Goal: Book appointment/travel/reservation

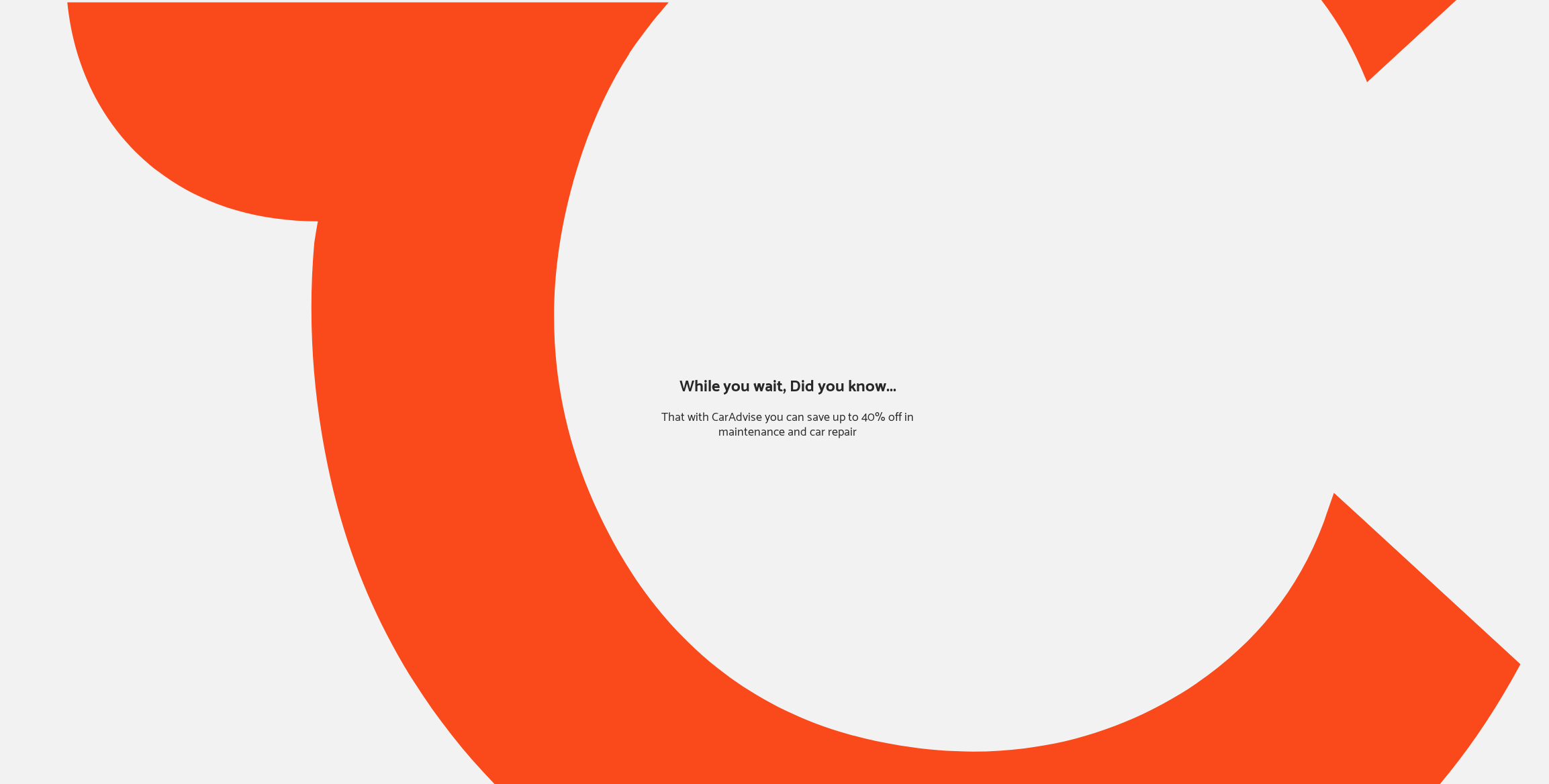
type input "*****"
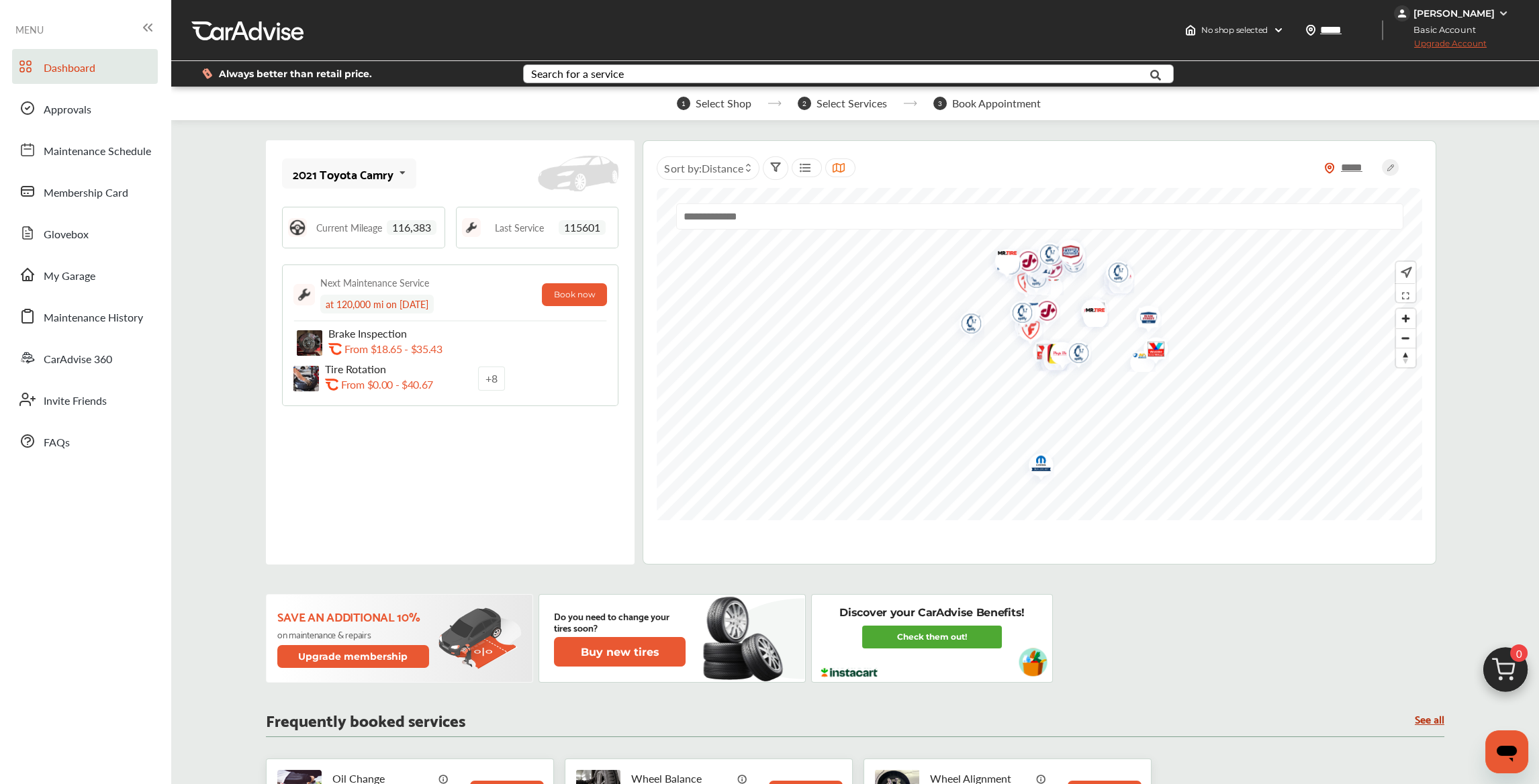
click at [548, 68] on div "Search for a service" at bounding box center [577, 74] width 93 height 11
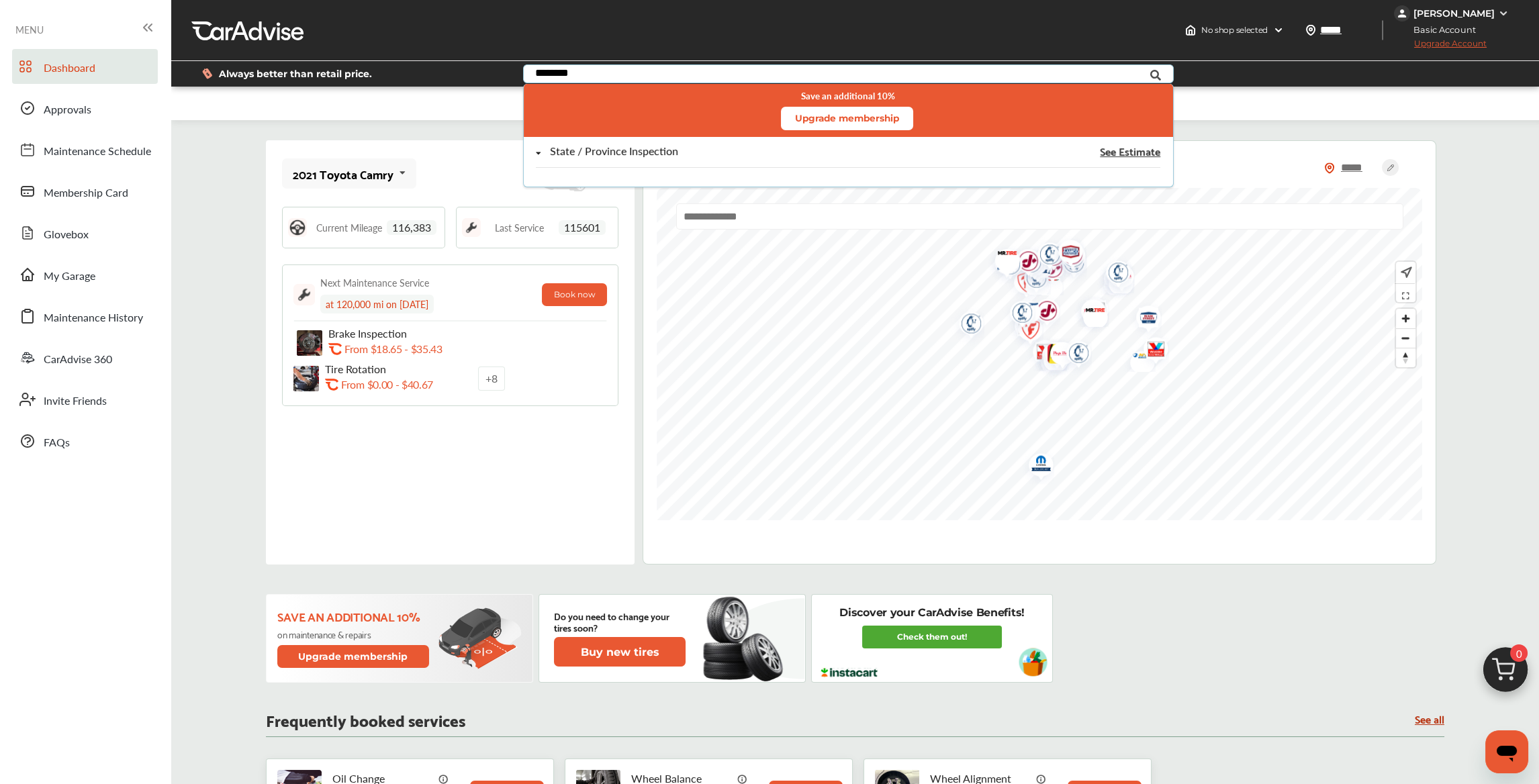
type input "********"
click at [601, 157] on div "State / Province Inspection" at bounding box center [614, 151] width 128 height 12
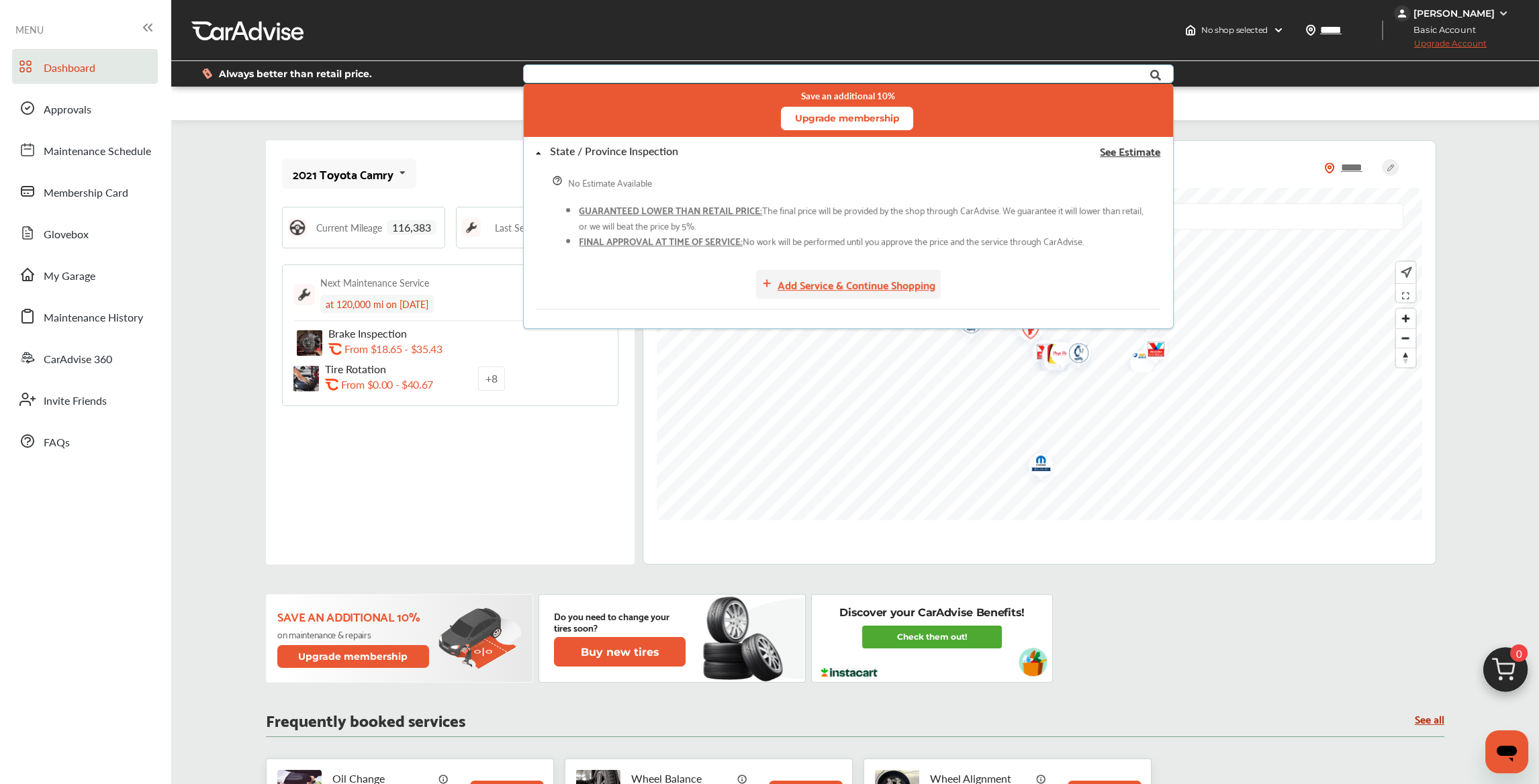
click at [796, 282] on div "Add Service & Continue Shopping" at bounding box center [856, 284] width 158 height 18
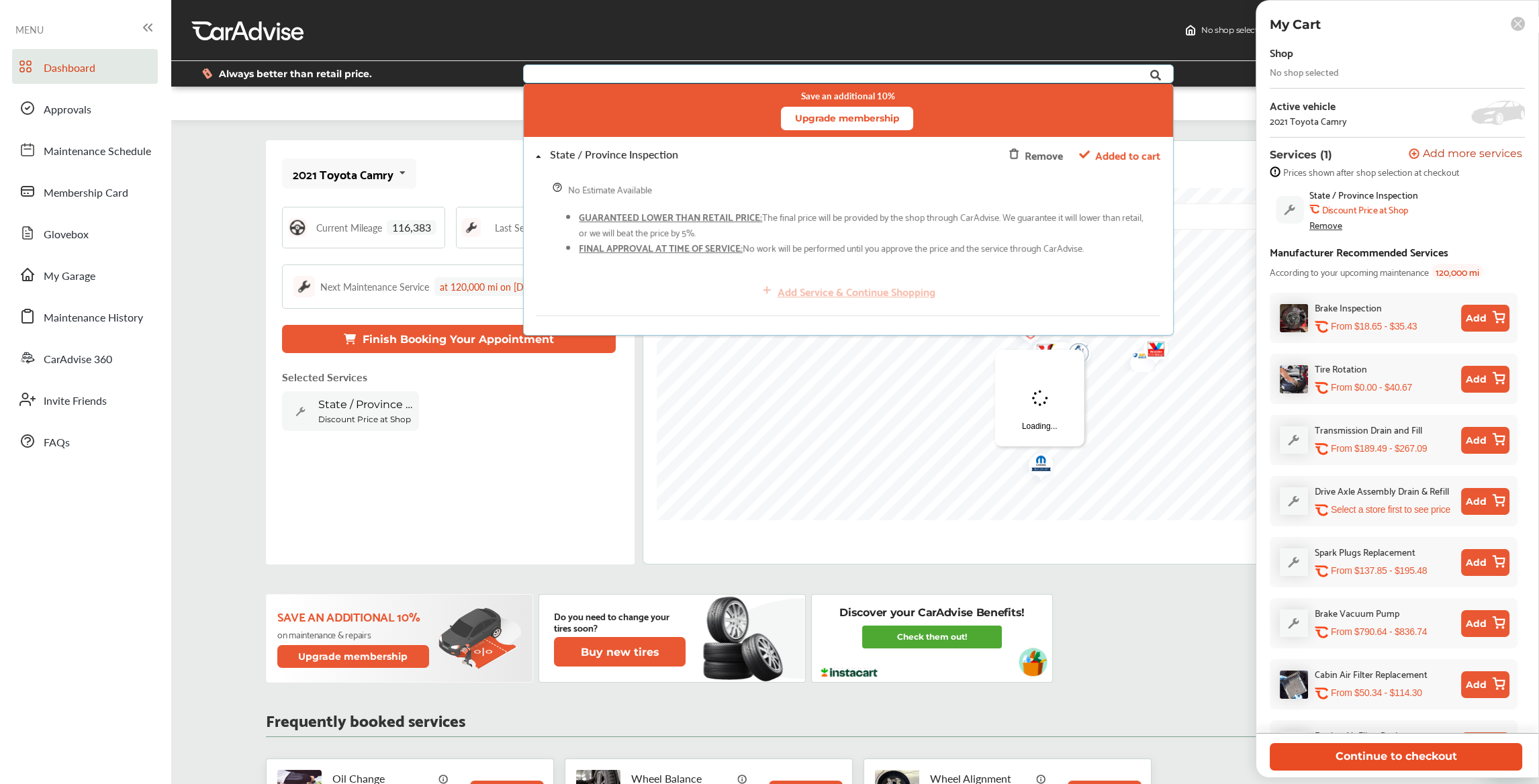
click at [1316, 759] on button "Continue to checkout" at bounding box center [1396, 757] width 253 height 28
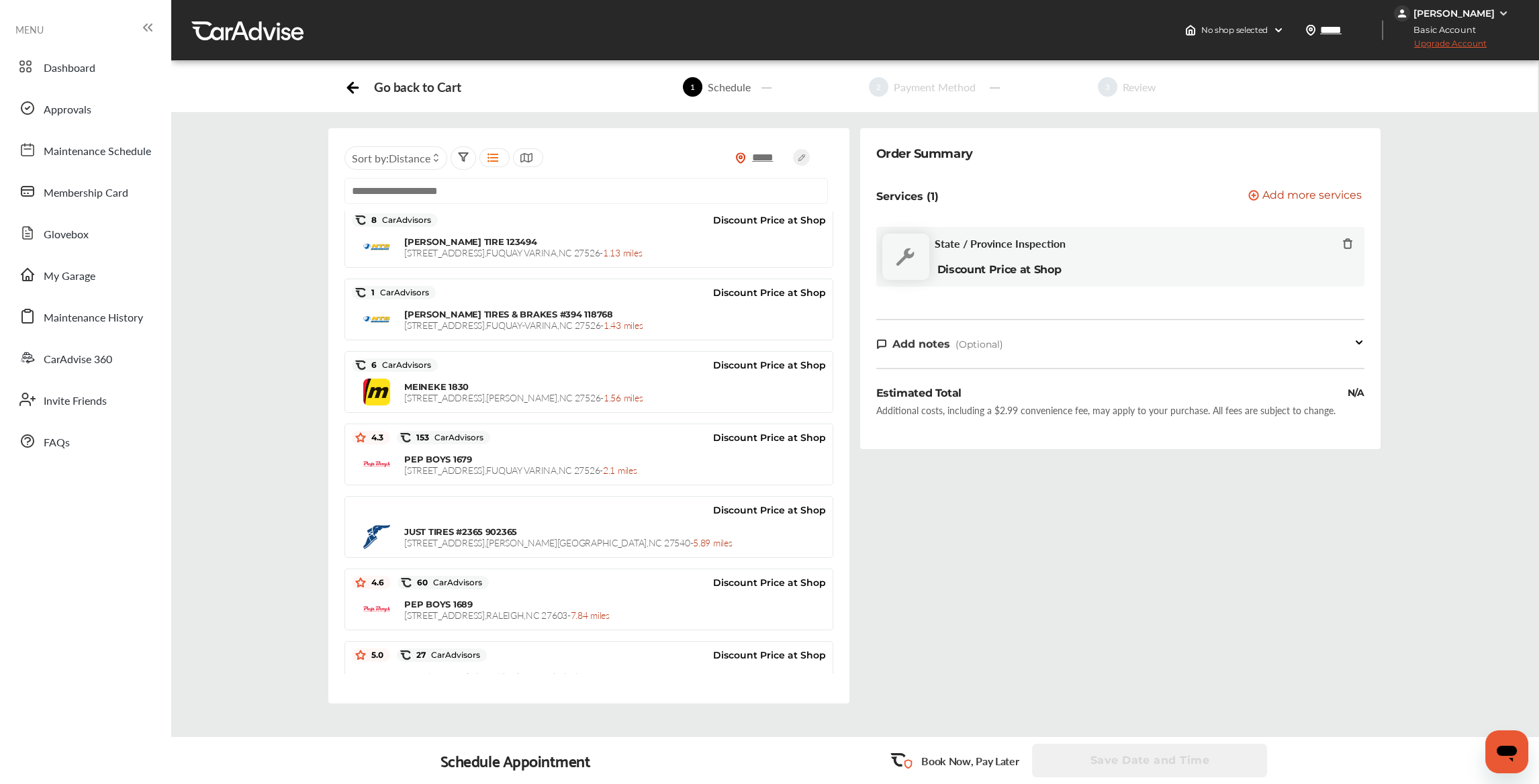
scroll to position [399, 0]
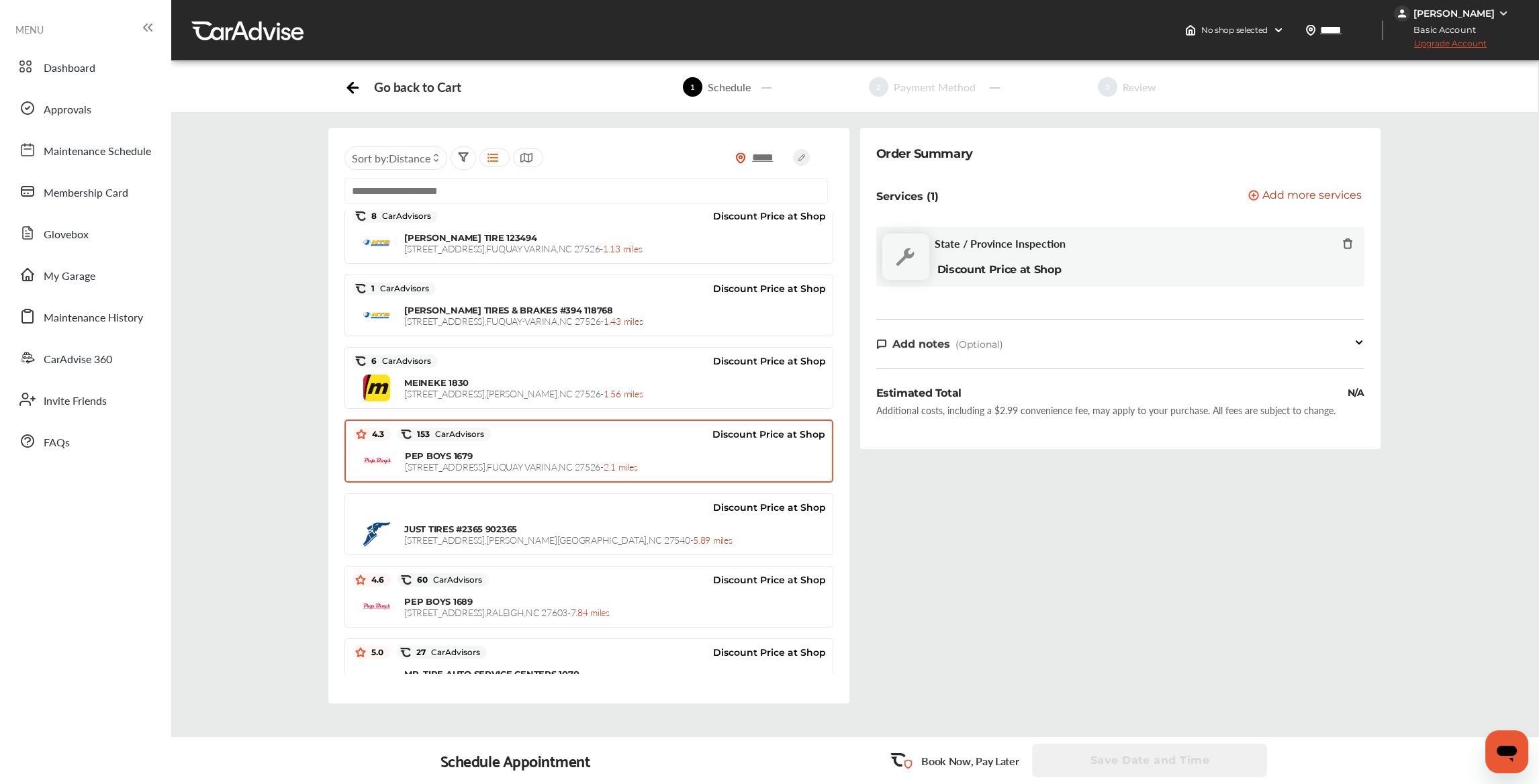
click at [642, 436] on div "Discount Price at Shop" at bounding box center [658, 434] width 334 height 20
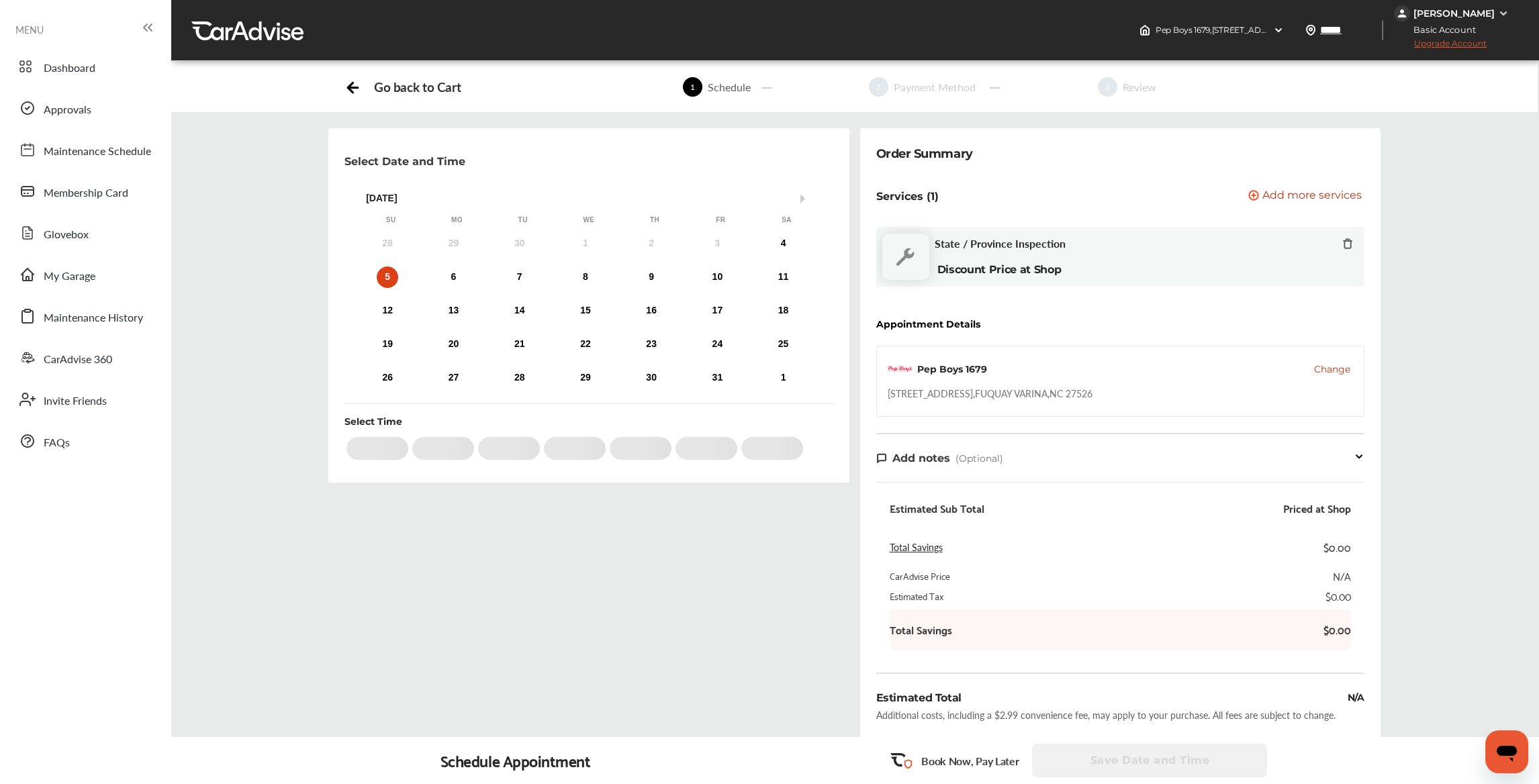
scroll to position [203, 0]
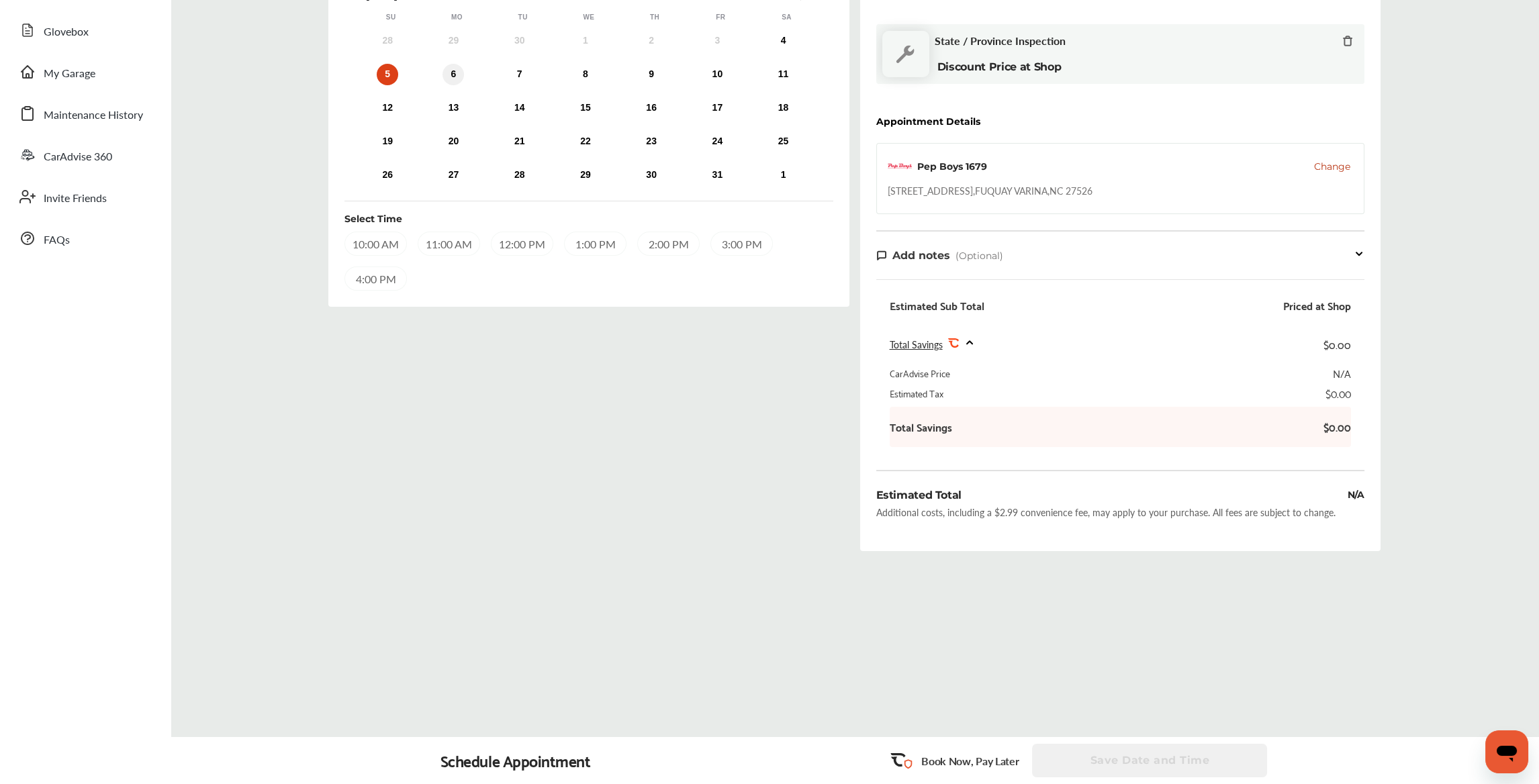
click at [457, 75] on div "6" at bounding box center [453, 74] width 21 height 21
click at [519, 241] on div "10:00 AM" at bounding box center [522, 243] width 63 height 24
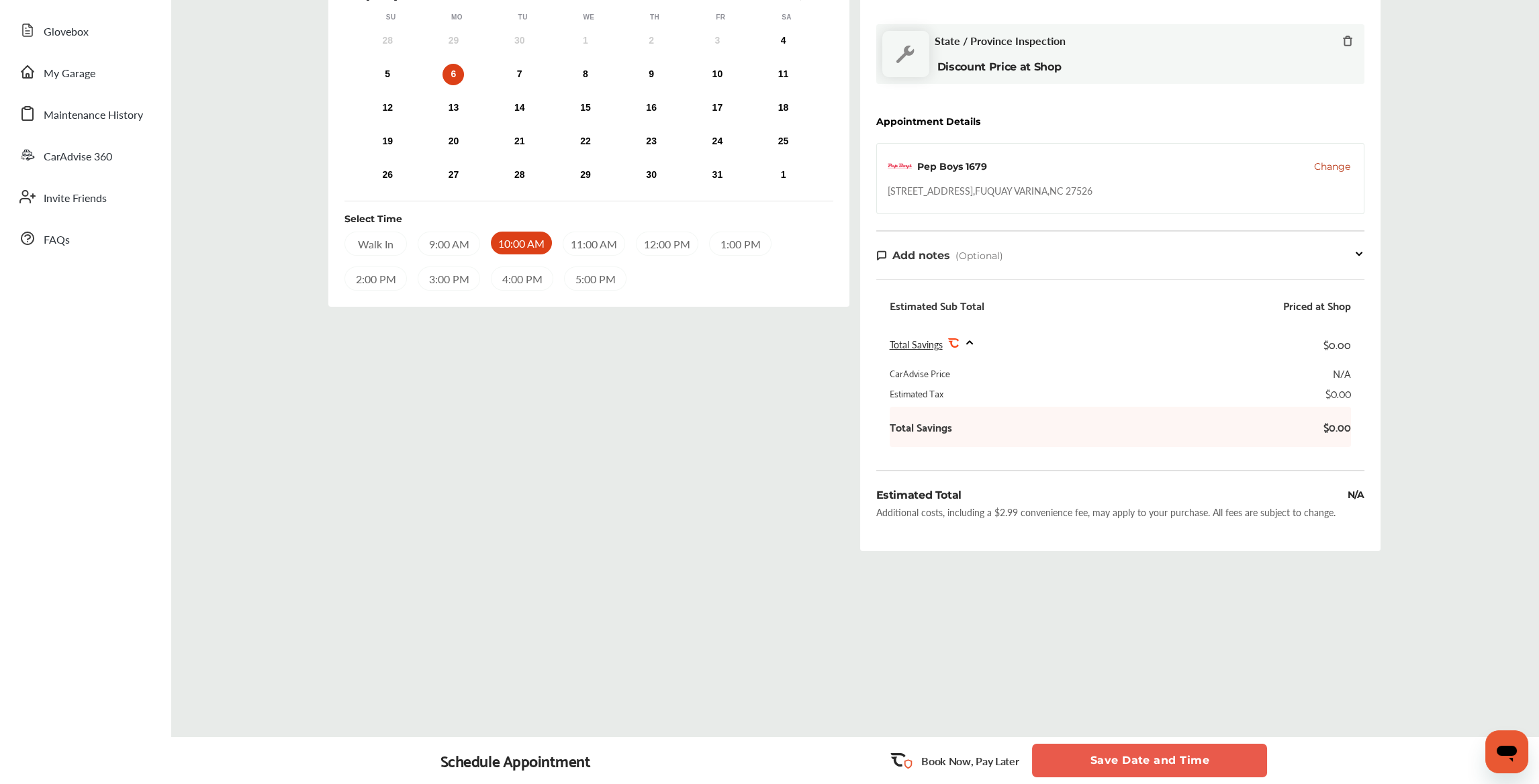
click at [1125, 762] on button "Save Date and Time" at bounding box center [1149, 761] width 235 height 34
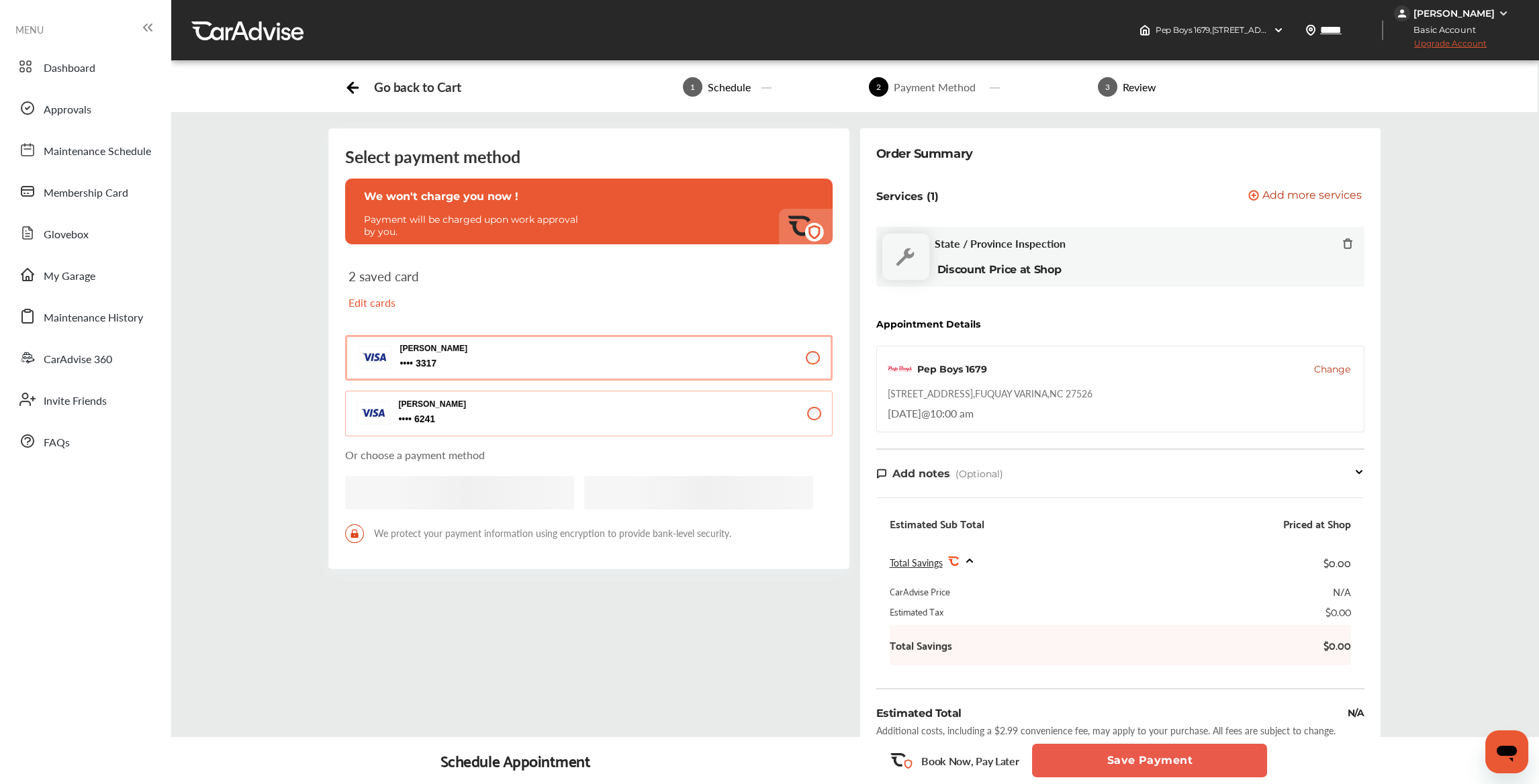
click at [1125, 760] on button "Save Payment" at bounding box center [1149, 761] width 235 height 34
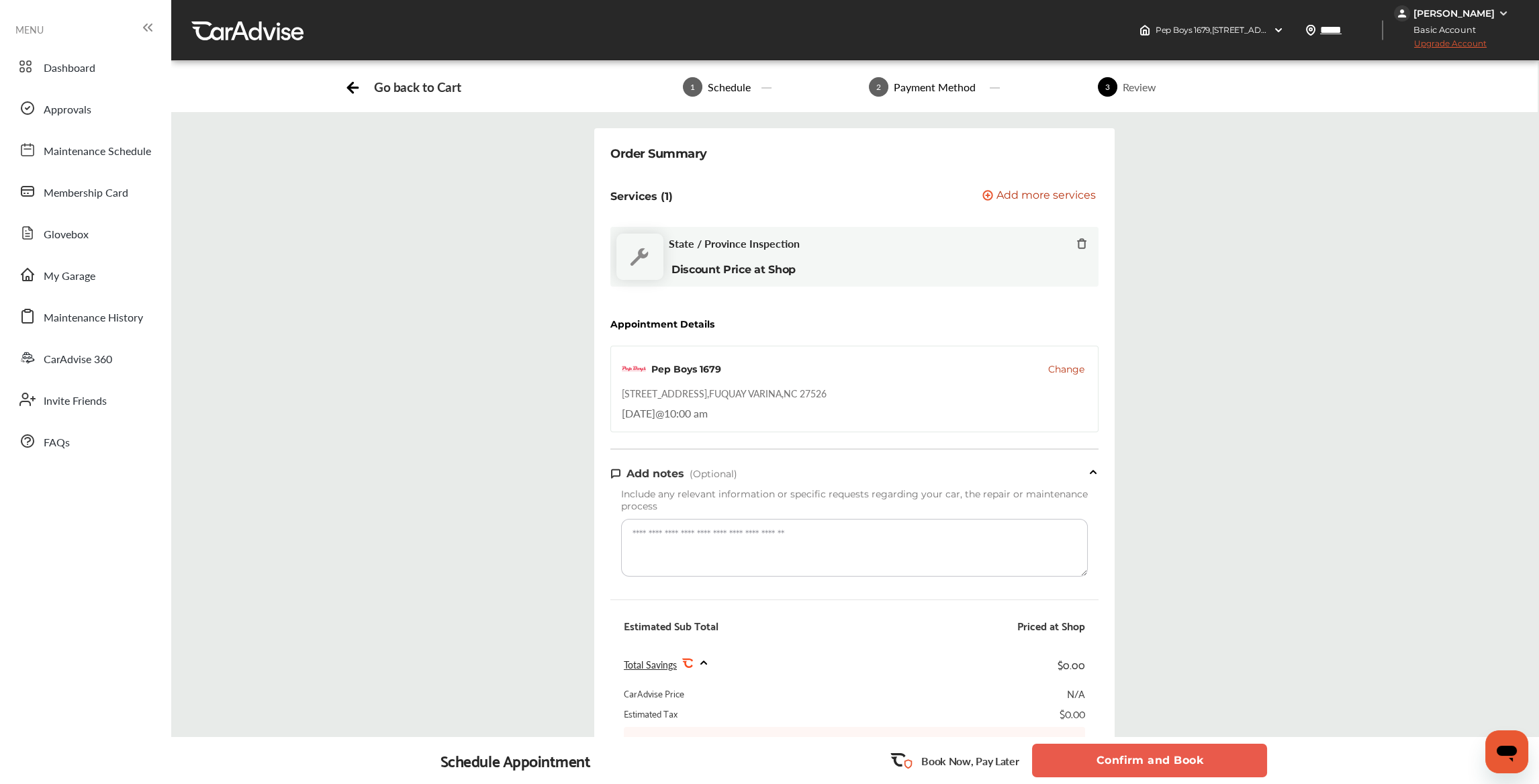
click at [1127, 759] on button "Confirm and Book" at bounding box center [1149, 761] width 235 height 34
